Goal: Navigation & Orientation: Understand site structure

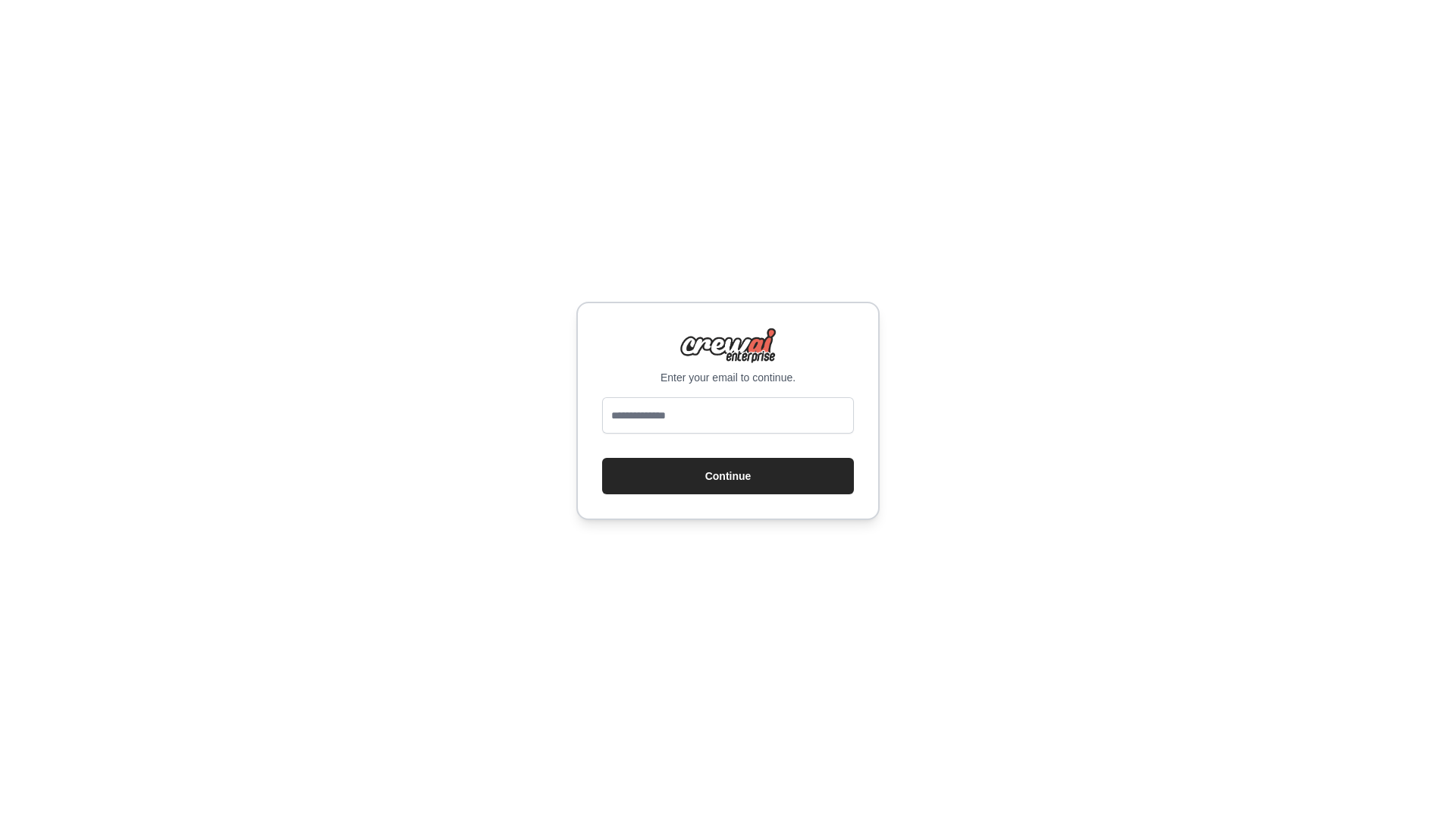
drag, startPoint x: 0, startPoint y: 0, endPoint x: 767, endPoint y: 417, distance: 873.0
click at [767, 417] on input "email" at bounding box center [728, 415] width 251 height 36
type input "**********"
click at [760, 477] on button "Continue" at bounding box center [728, 475] width 251 height 36
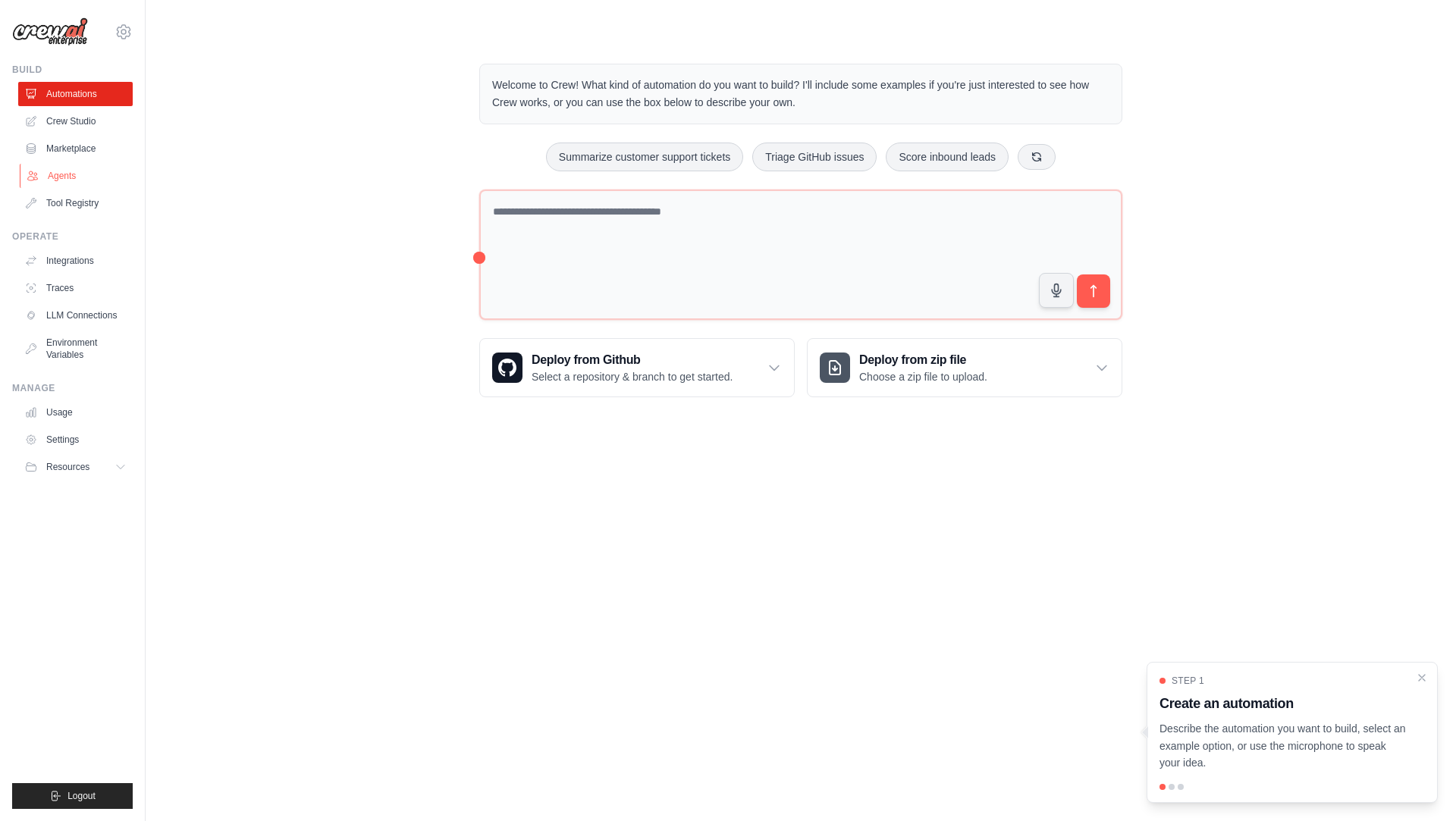
click at [67, 169] on link "Agents" at bounding box center [77, 176] width 115 height 25
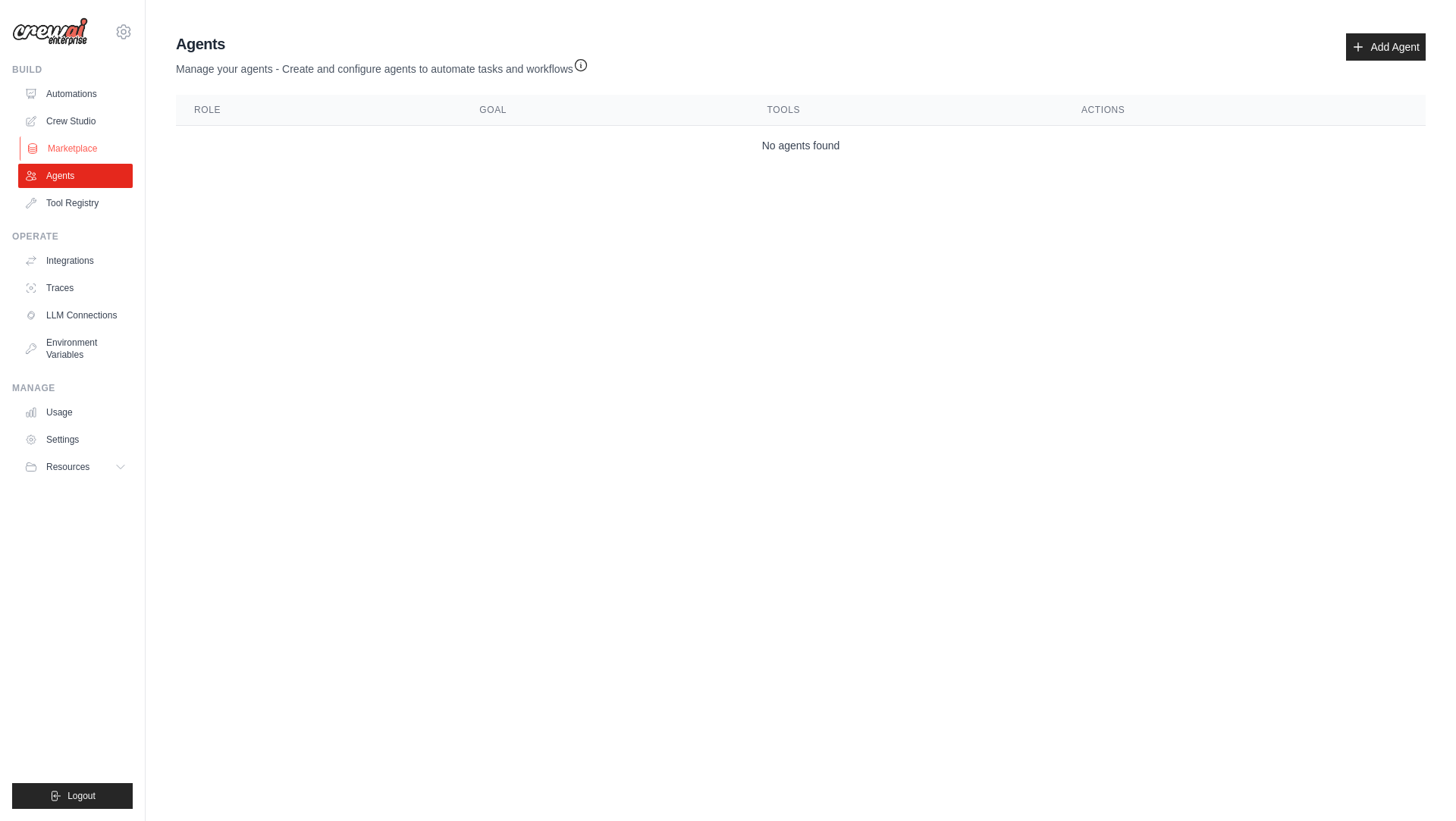
click at [70, 151] on link "Marketplace" at bounding box center [77, 148] width 115 height 25
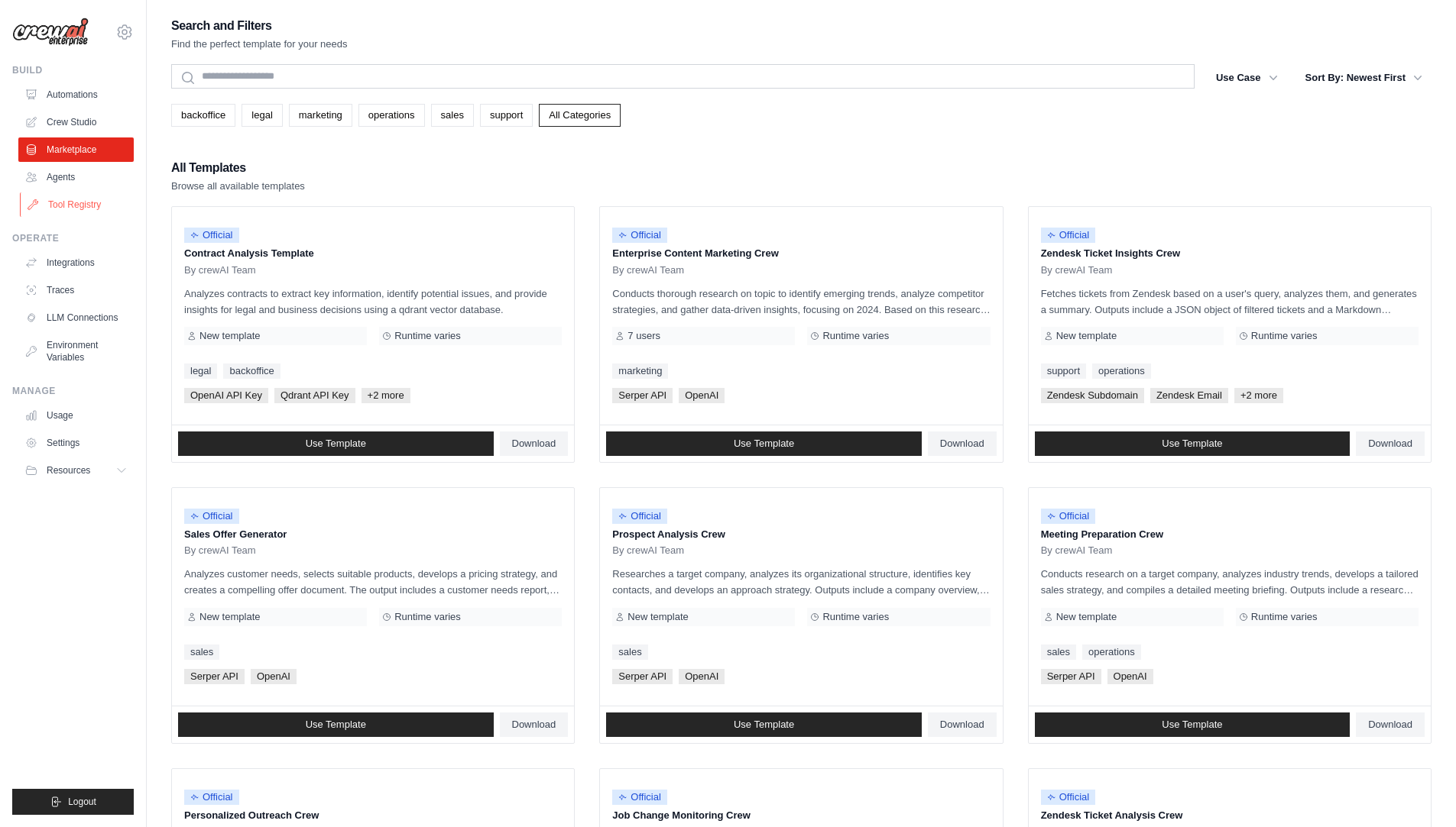
click at [81, 193] on link "Tool Registry" at bounding box center [77, 205] width 116 height 25
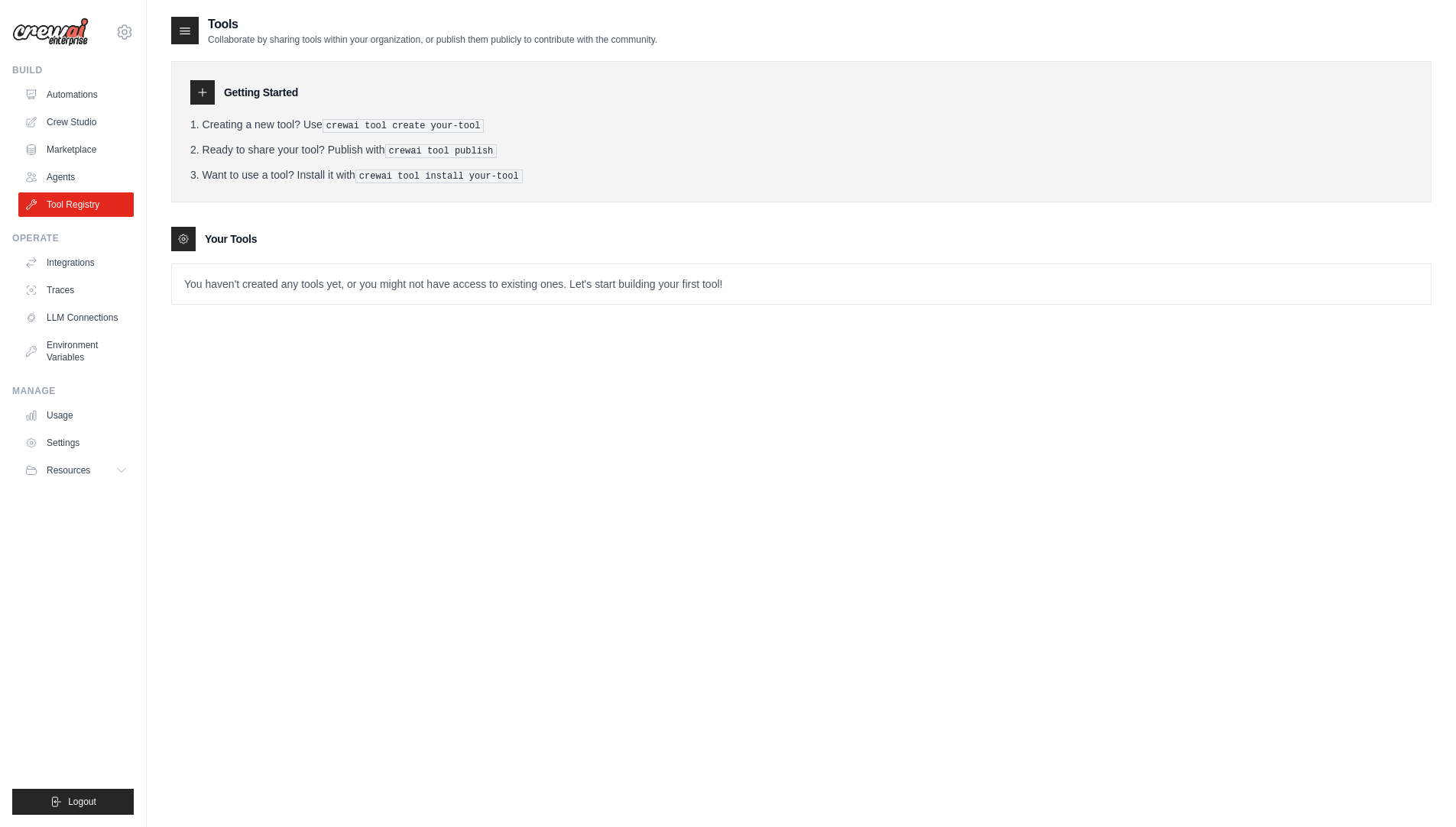
click at [94, 128] on link "Crew Studio" at bounding box center [76, 122] width 116 height 25
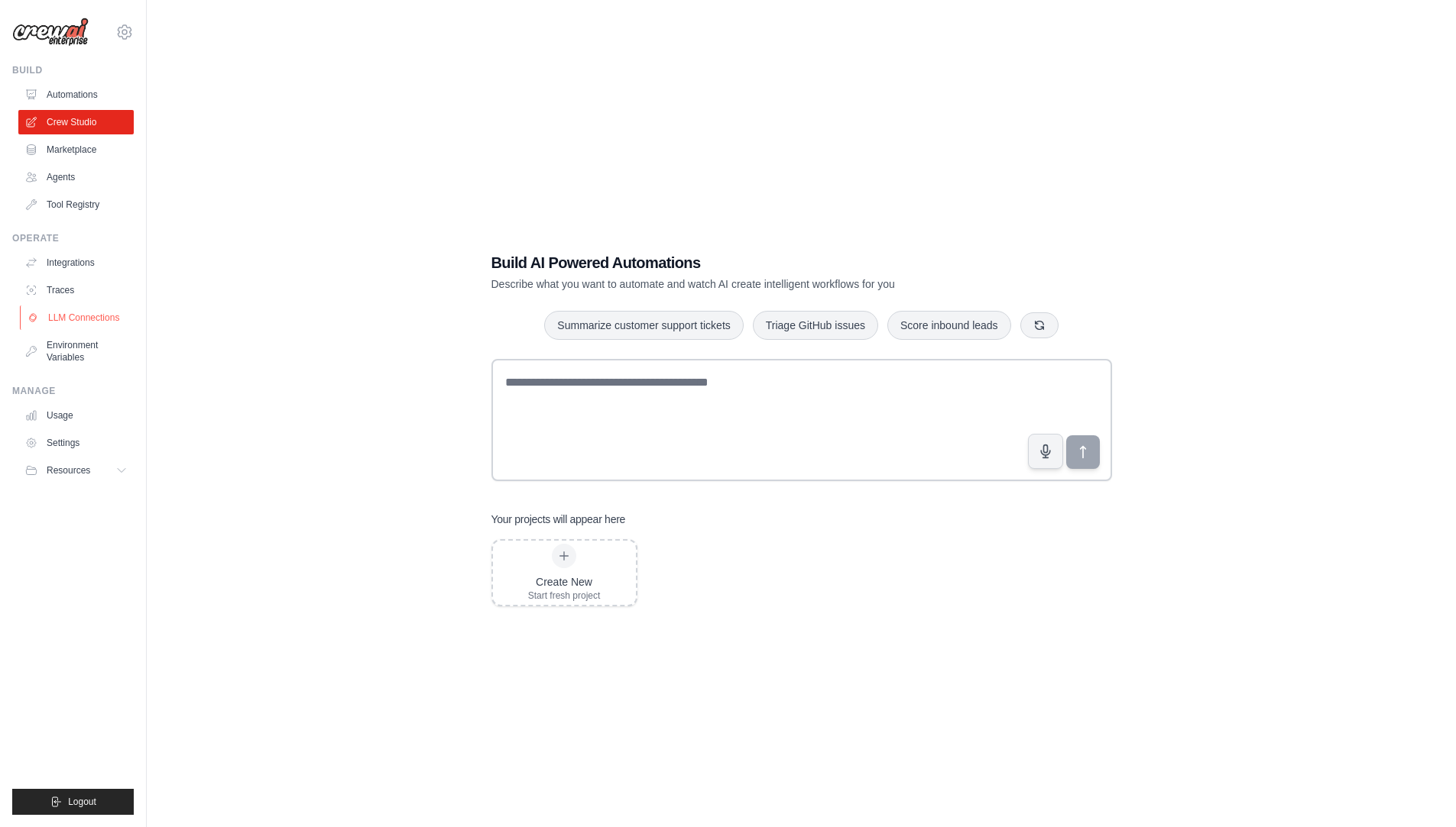
click at [95, 323] on link "LLM Connections" at bounding box center [77, 318] width 116 height 25
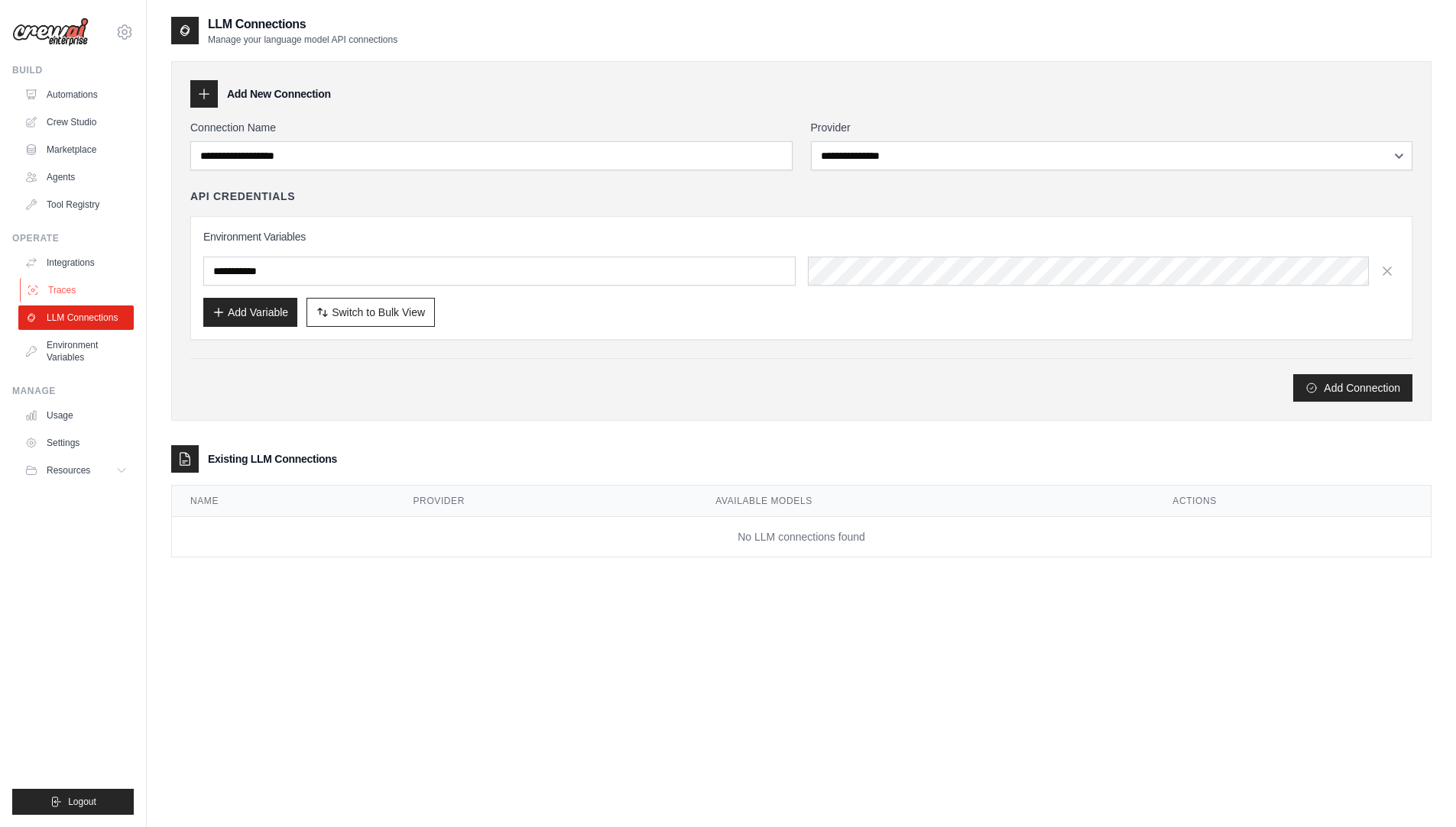
click at [74, 284] on link "Traces" at bounding box center [77, 290] width 116 height 25
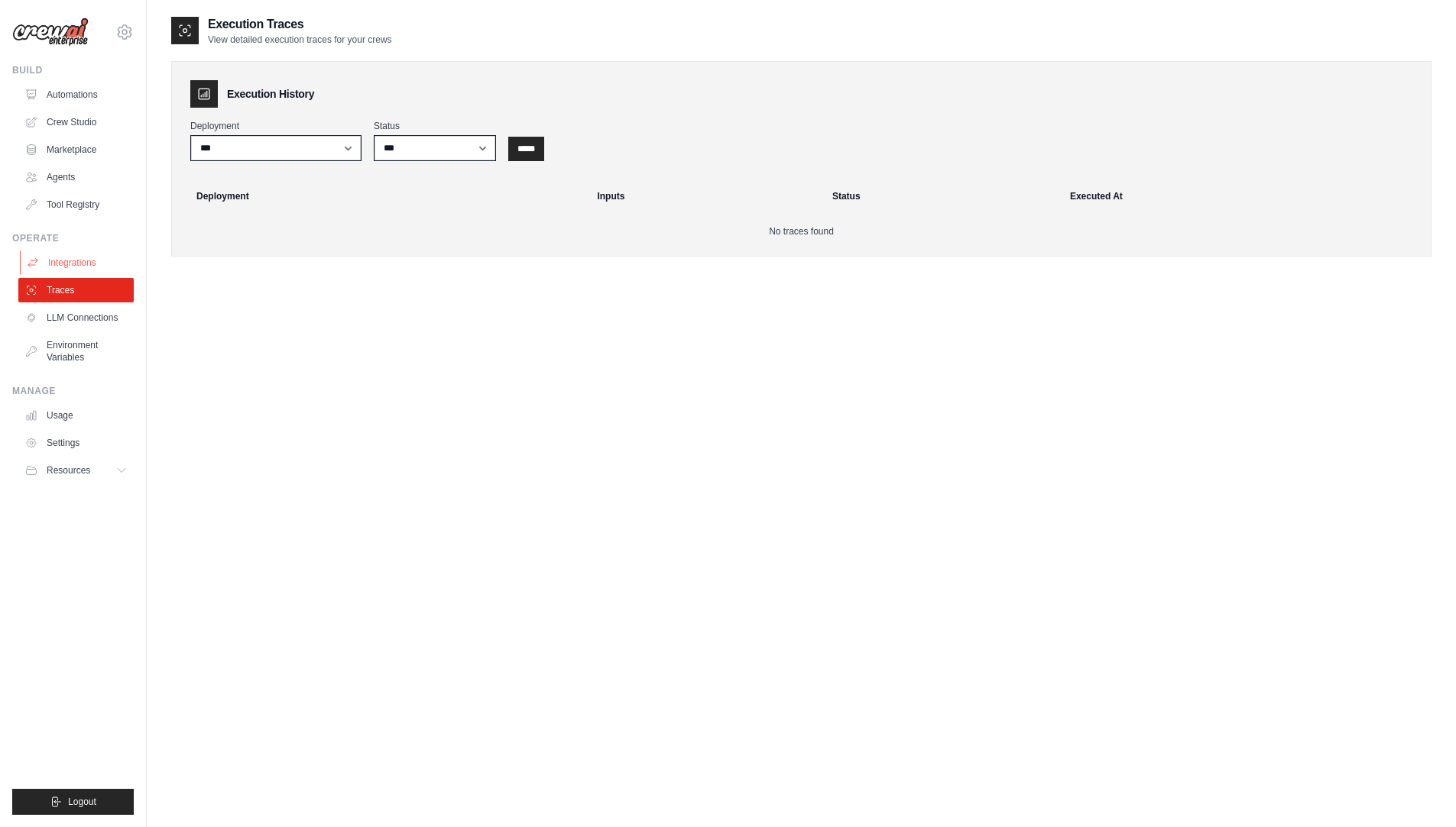
click at [72, 262] on link "Integrations" at bounding box center [77, 262] width 116 height 25
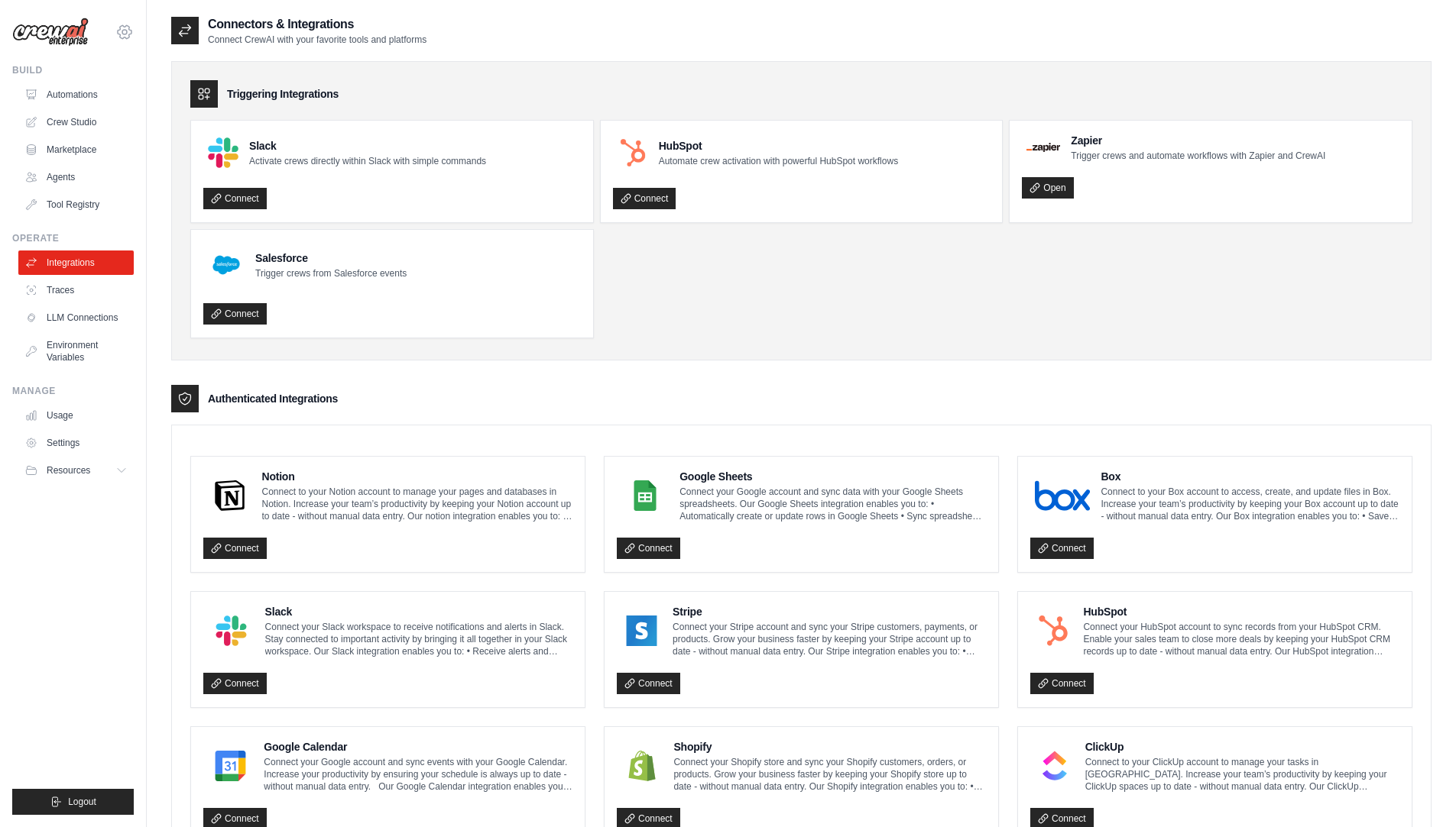
click at [122, 25] on icon at bounding box center [125, 32] width 19 height 19
click at [93, 99] on link "Settings" at bounding box center [125, 103] width 135 height 28
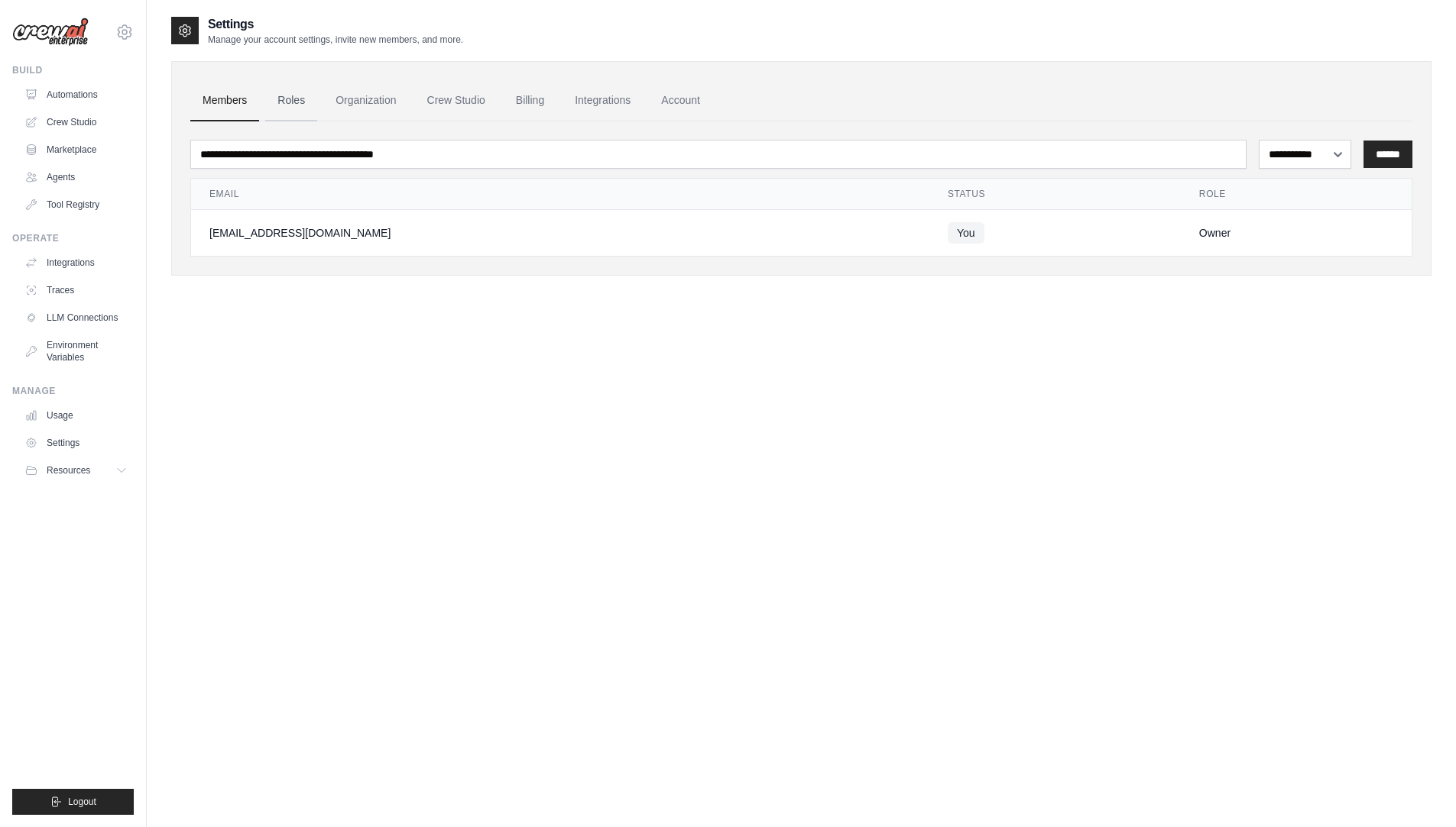
click at [289, 103] on link "Roles" at bounding box center [291, 101] width 52 height 42
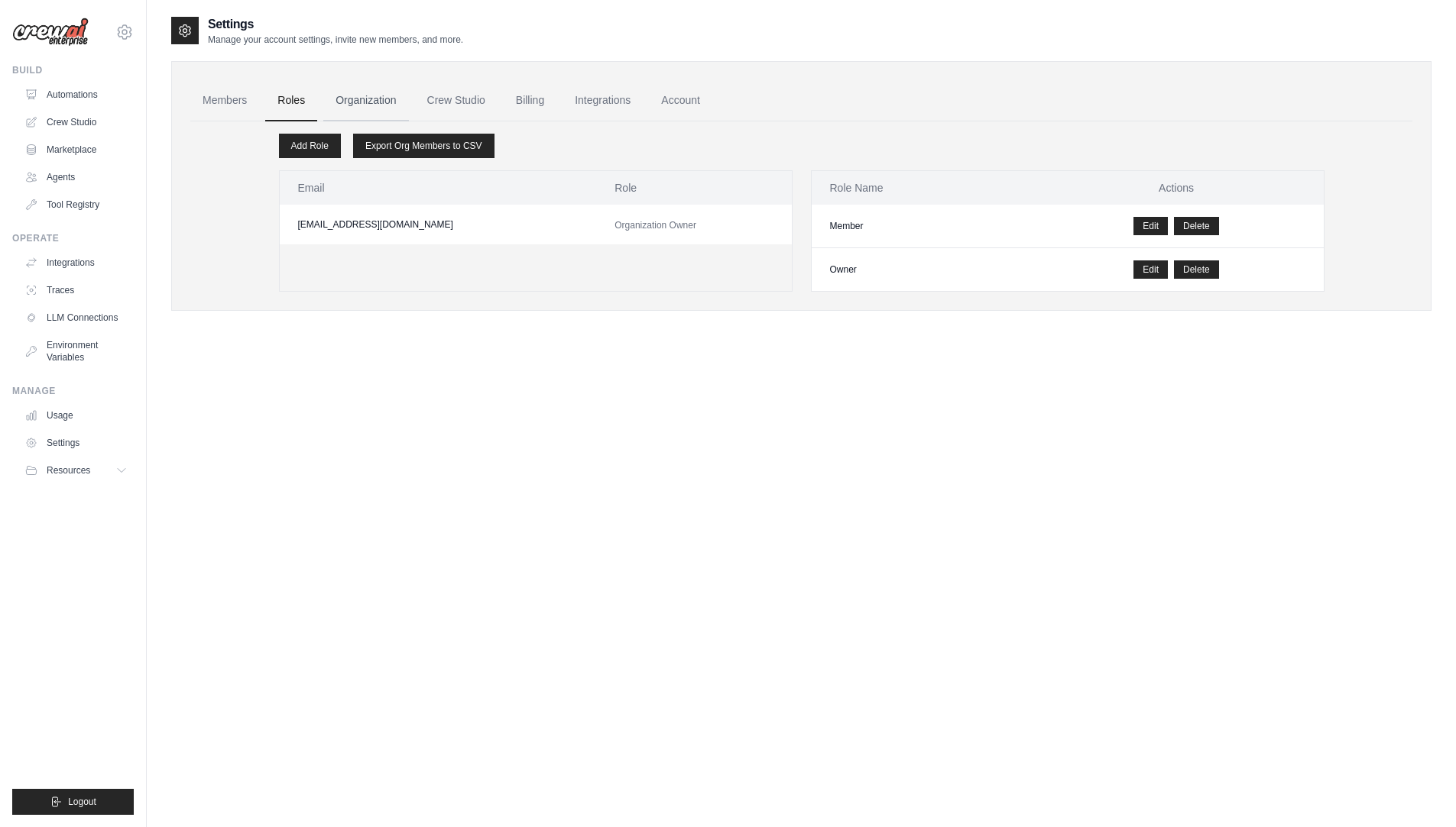
click at [374, 103] on link "Organization" at bounding box center [366, 101] width 85 height 42
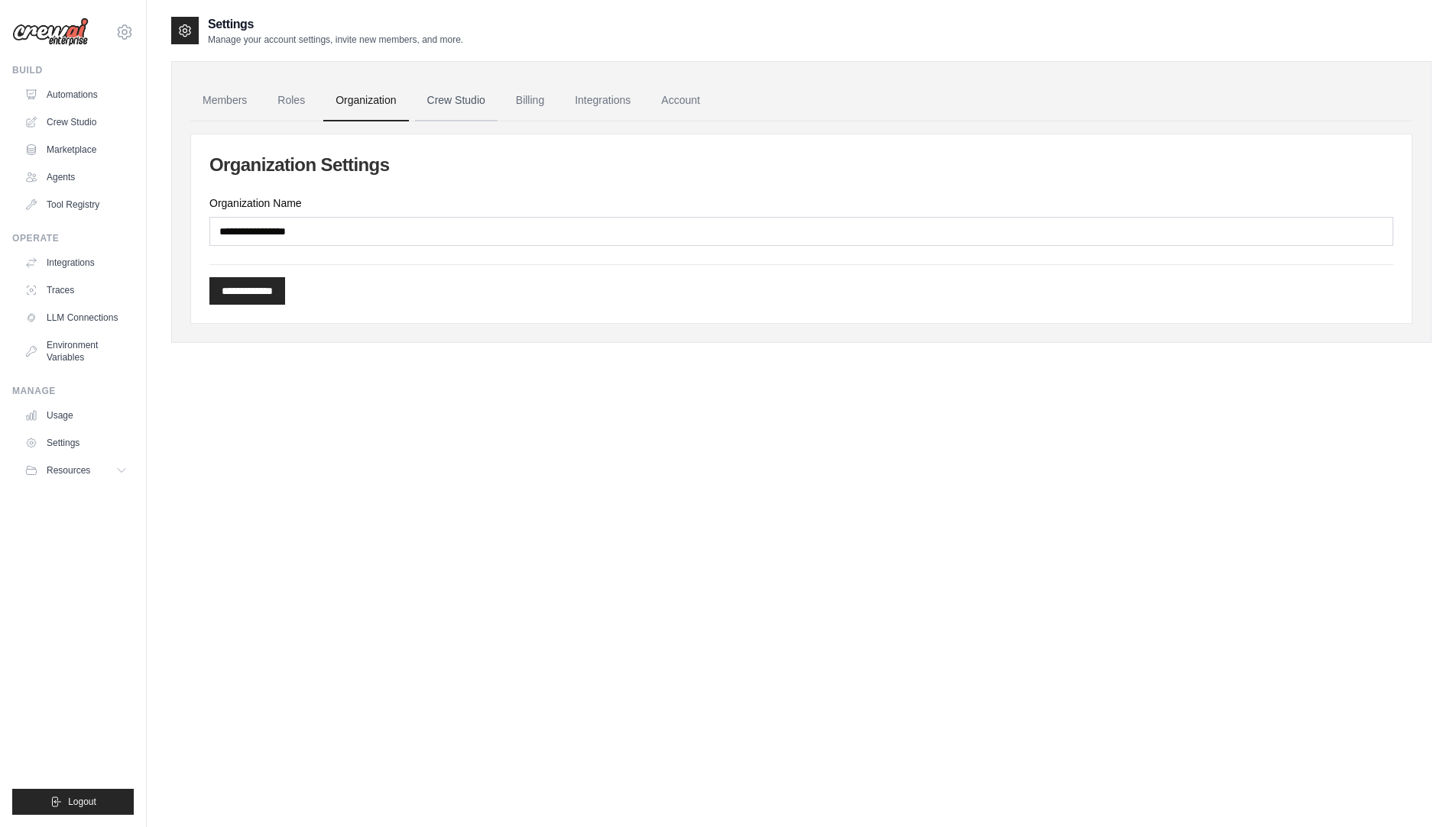
click at [430, 98] on link "Crew Studio" at bounding box center [455, 101] width 82 height 42
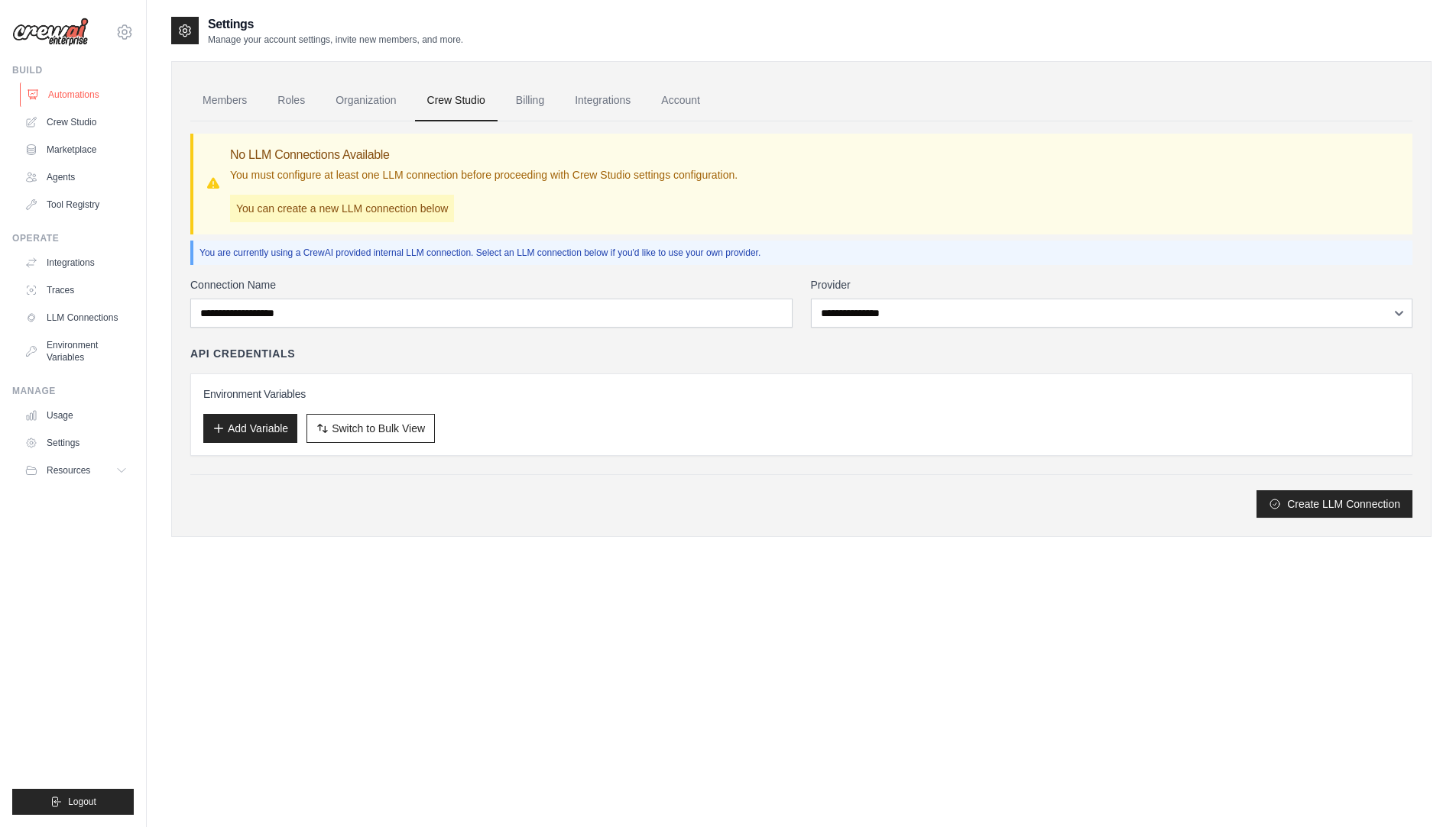
click at [86, 89] on link "Automations" at bounding box center [77, 94] width 116 height 25
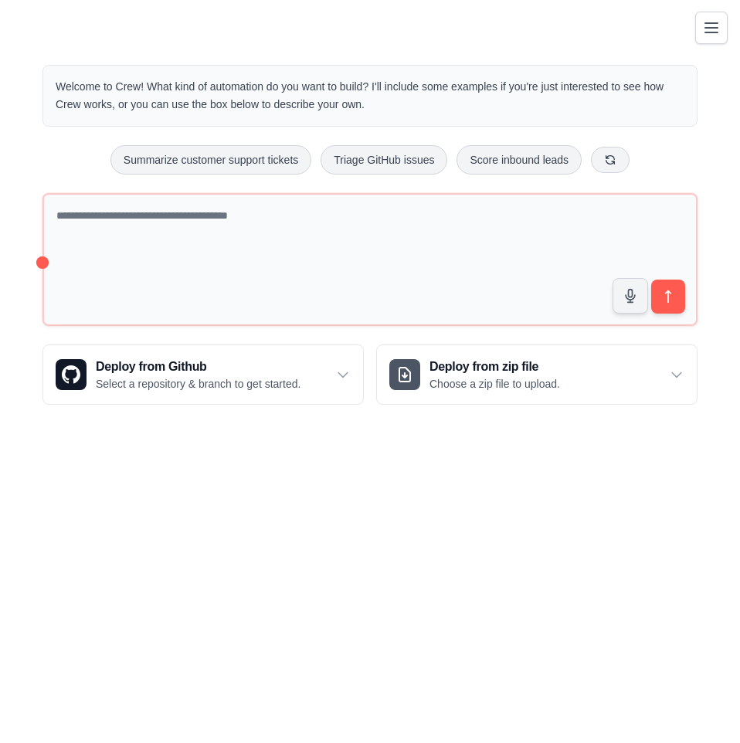
click at [702, 22] on icon "Toggle navigation" at bounding box center [711, 28] width 19 height 19
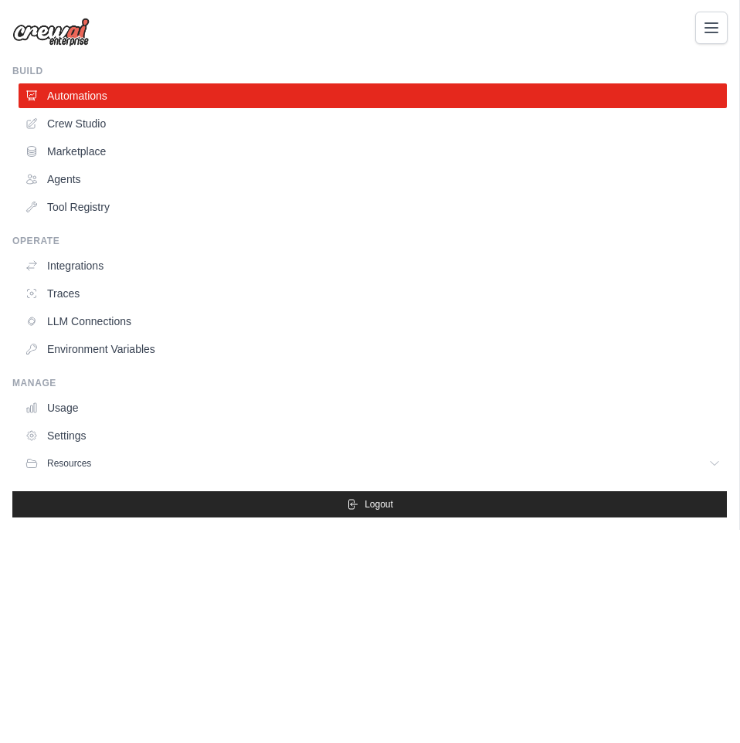
click at [702, 22] on icon "Toggle navigation" at bounding box center [711, 28] width 19 height 19
